Goal: Information Seeking & Learning: Learn about a topic

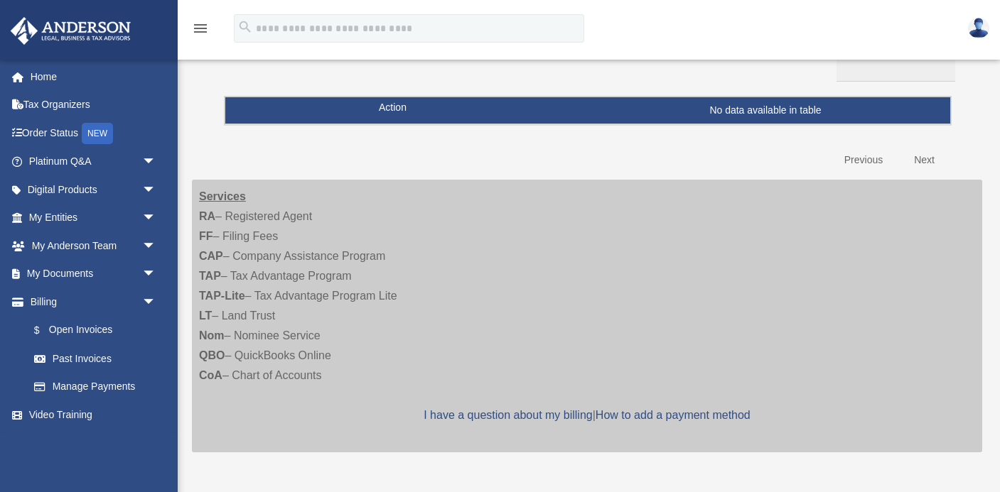
scroll to position [154, 0]
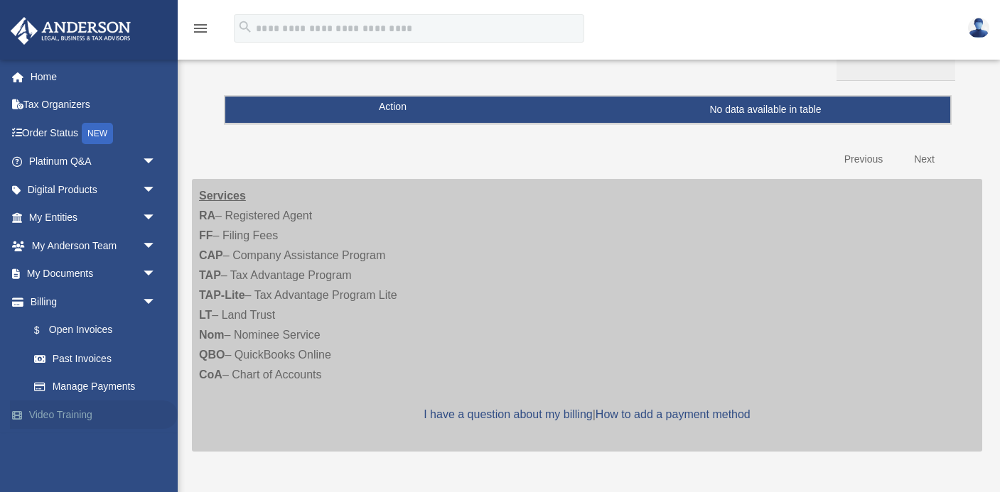
click at [75, 416] on link "Video Training" at bounding box center [94, 415] width 168 height 28
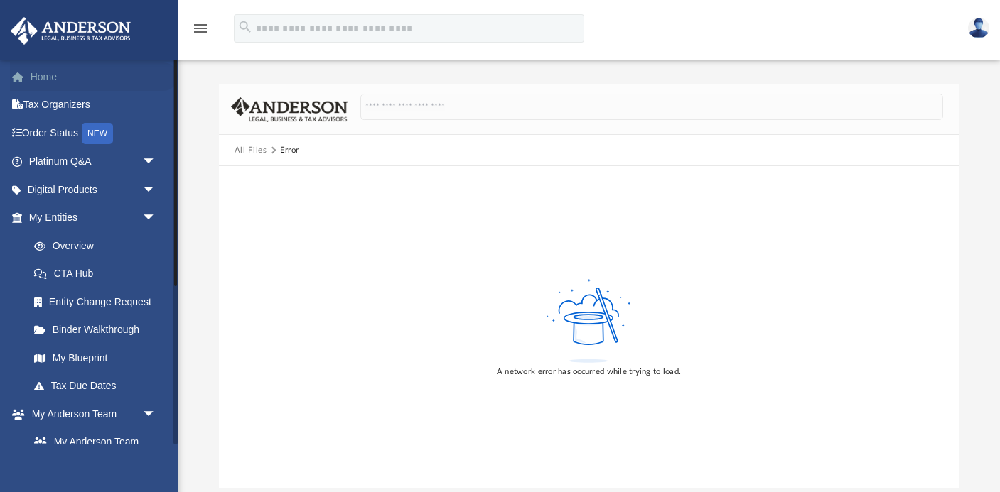
click at [61, 77] on link "Home" at bounding box center [94, 77] width 168 height 28
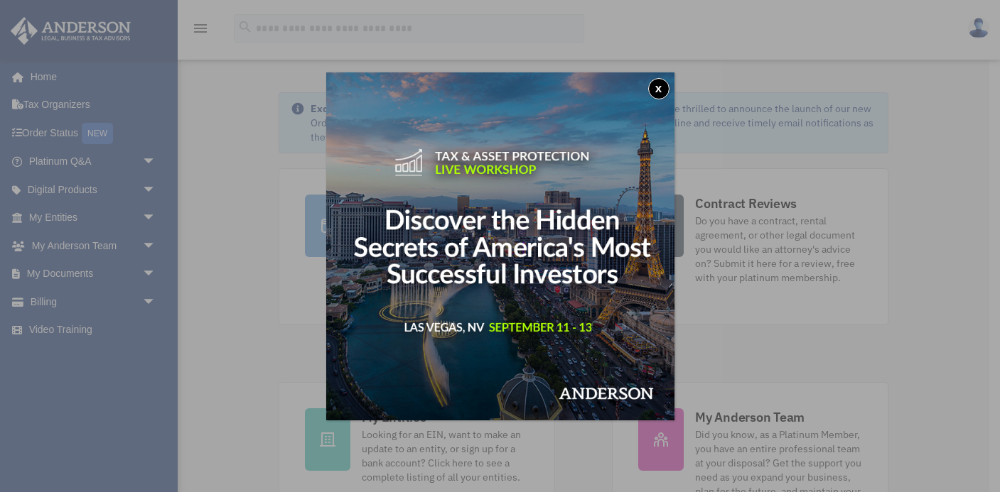
click at [657, 84] on button "x" at bounding box center [658, 88] width 21 height 21
